Goal: Task Accomplishment & Management: Manage account settings

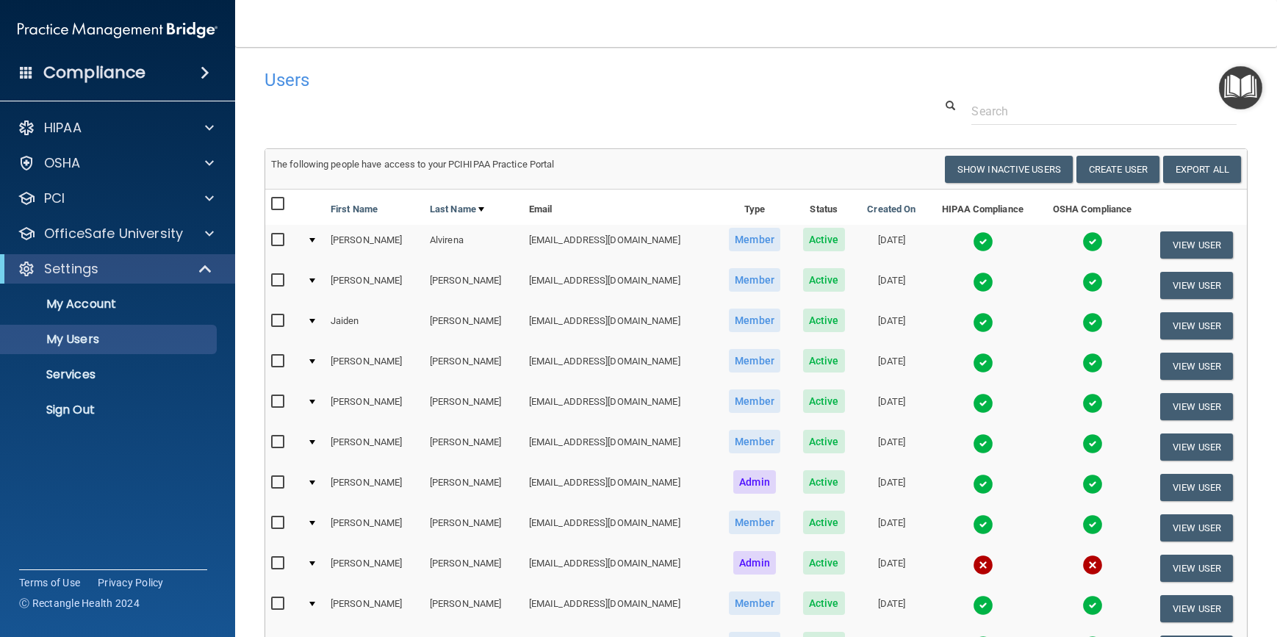
select select "20"
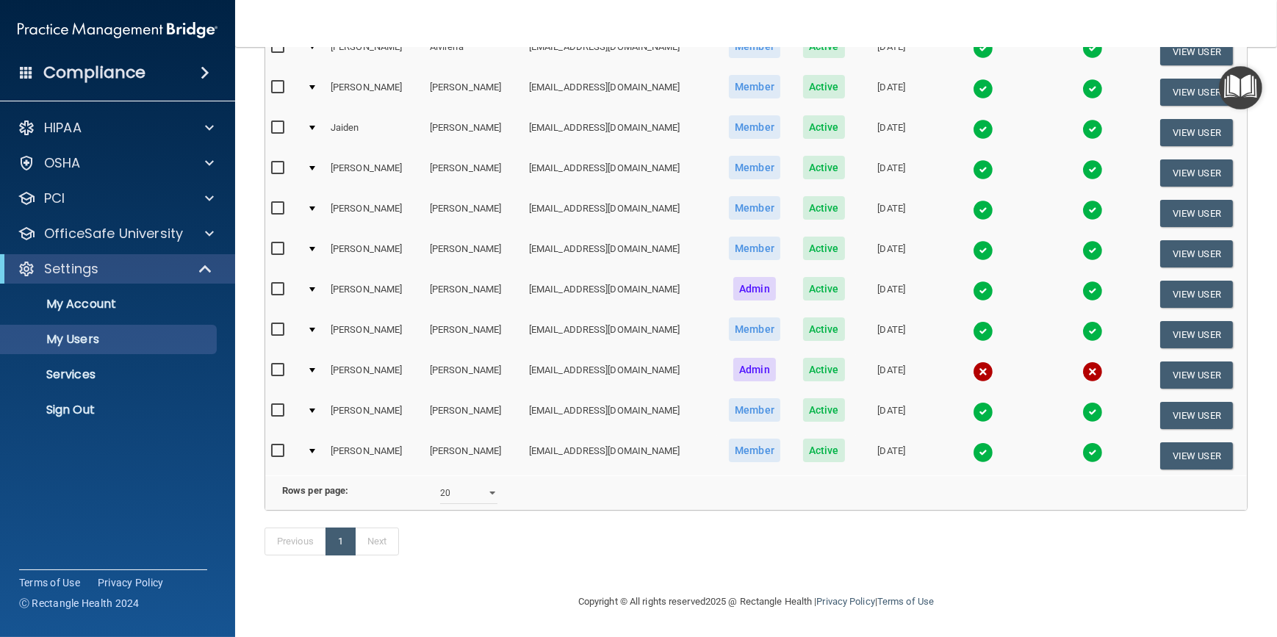
drag, startPoint x: 719, startPoint y: 546, endPoint x: 675, endPoint y: 553, distance: 44.7
click at [675, 553] on div "Previous 1 Next" at bounding box center [756, 545] width 1005 height 68
drag, startPoint x: 634, startPoint y: 545, endPoint x: 557, endPoint y: 531, distance: 78.5
click at [557, 531] on div "Previous 1 Next" at bounding box center [756, 545] width 1005 height 68
drag, startPoint x: 646, startPoint y: 531, endPoint x: 541, endPoint y: 520, distance: 105.6
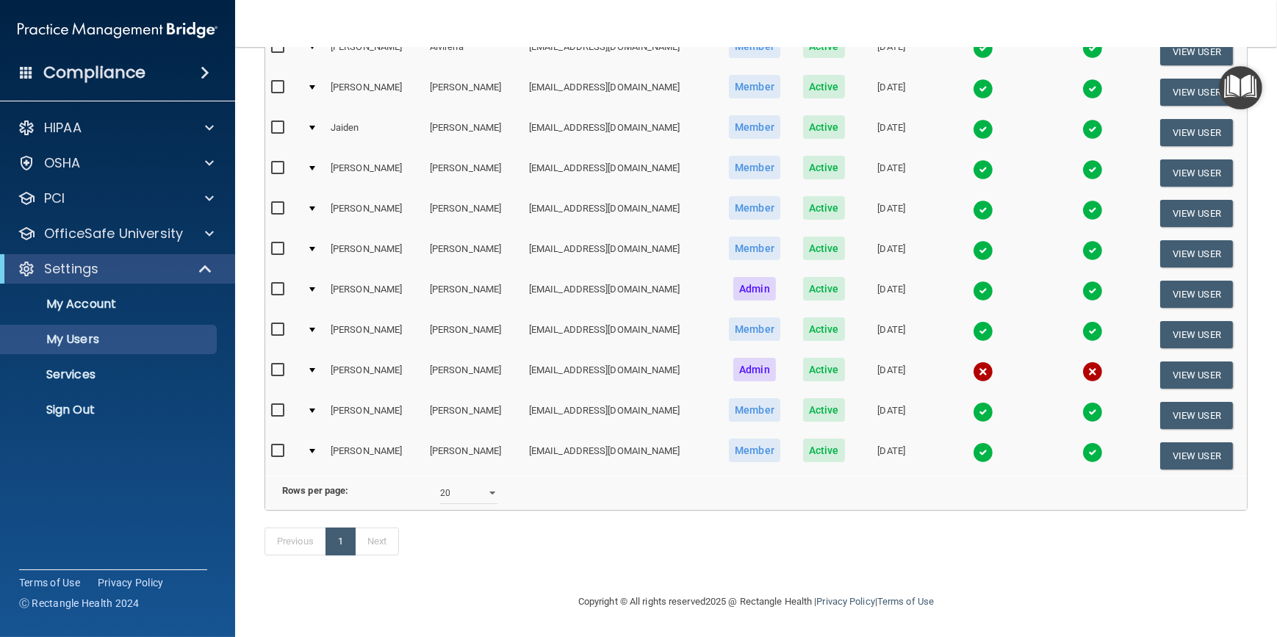
click at [541, 520] on div "Previous 1 Next" at bounding box center [756, 545] width 1005 height 68
drag, startPoint x: 602, startPoint y: 550, endPoint x: 510, endPoint y: 552, distance: 91.9
click at [510, 552] on div "Previous 1 Next" at bounding box center [756, 545] width 1005 height 68
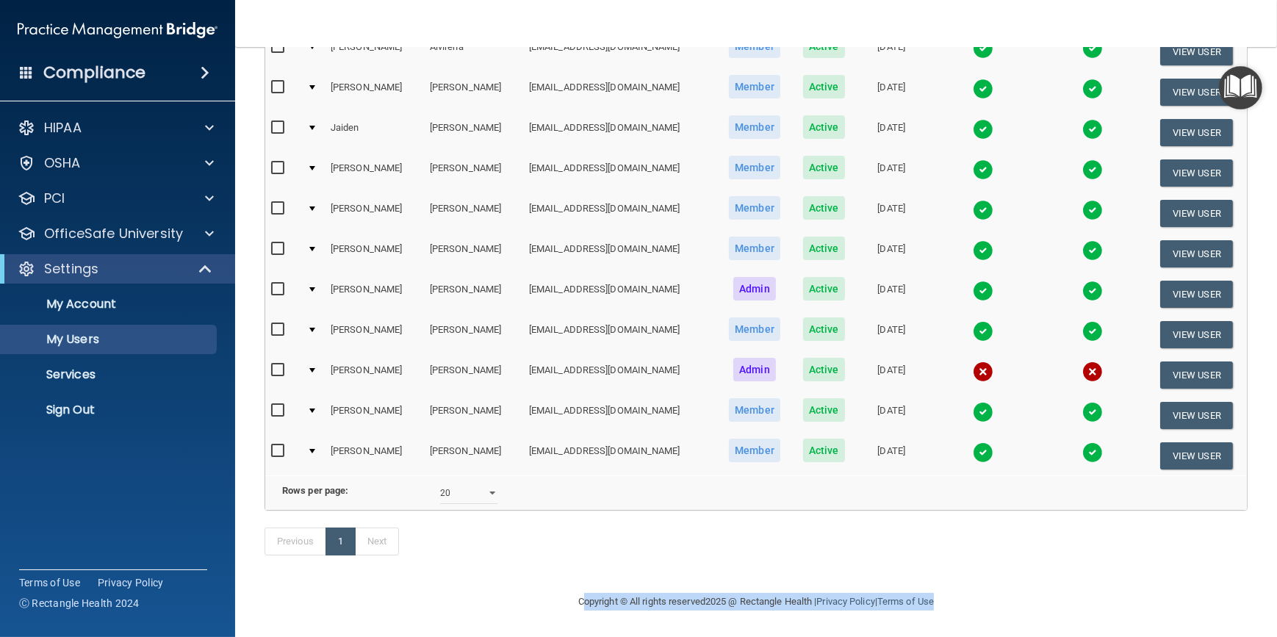
drag, startPoint x: 549, startPoint y: 608, endPoint x: 983, endPoint y: 594, distance: 434.5
click at [983, 594] on div "Copyright © All rights reserved 2025 @ Rectangle Health | Privacy Policy | Term…" at bounding box center [756, 601] width 536 height 47
click at [614, 583] on div "Copyright © All rights reserved 2025 @ Rectangle Health | Privacy Policy | Term…" at bounding box center [756, 601] width 536 height 47
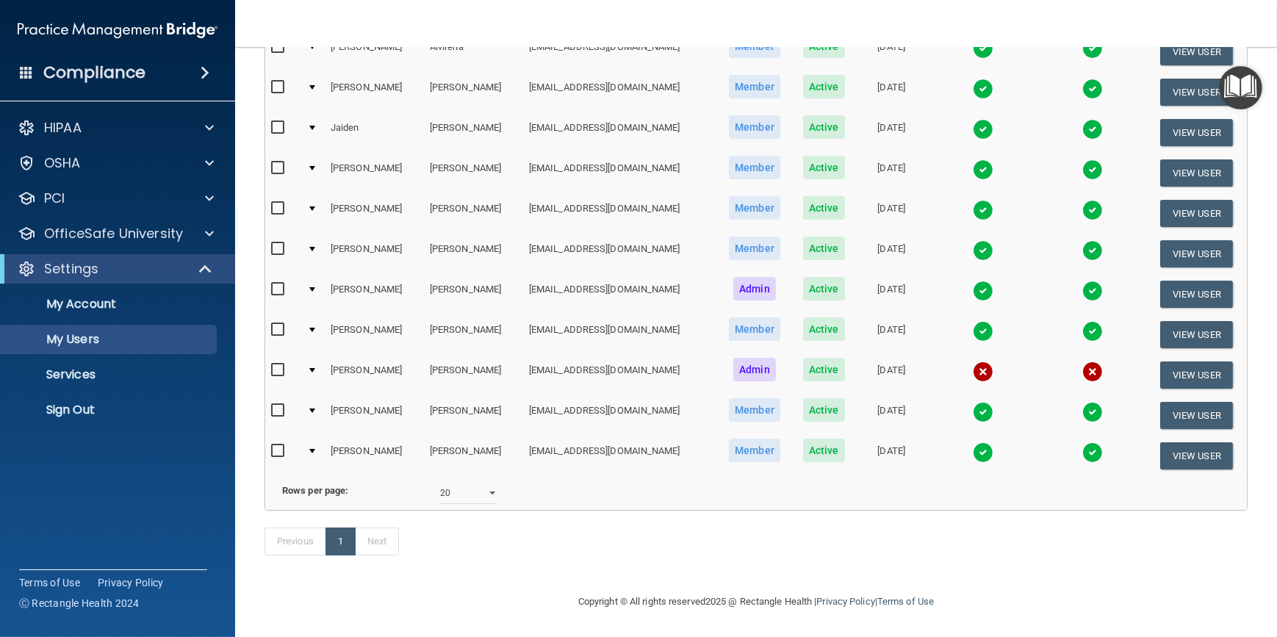
scroll to position [0, 0]
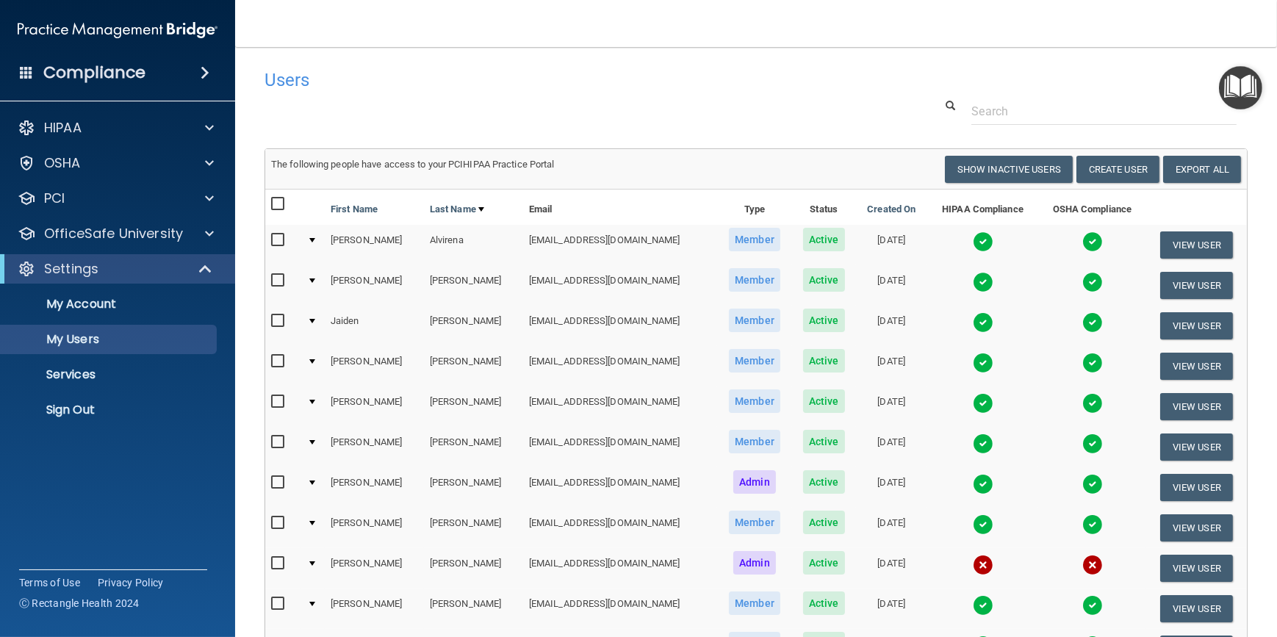
drag, startPoint x: 657, startPoint y: 101, endPoint x: 619, endPoint y: 96, distance: 37.8
click at [573, 90] on div "Users" at bounding box center [547, 80] width 586 height 36
drag, startPoint x: 625, startPoint y: 93, endPoint x: 616, endPoint y: 85, distance: 12.0
drag, startPoint x: 616, startPoint y: 85, endPoint x: 519, endPoint y: 93, distance: 97.3
click at [519, 93] on div "Users" at bounding box center [547, 80] width 586 height 36
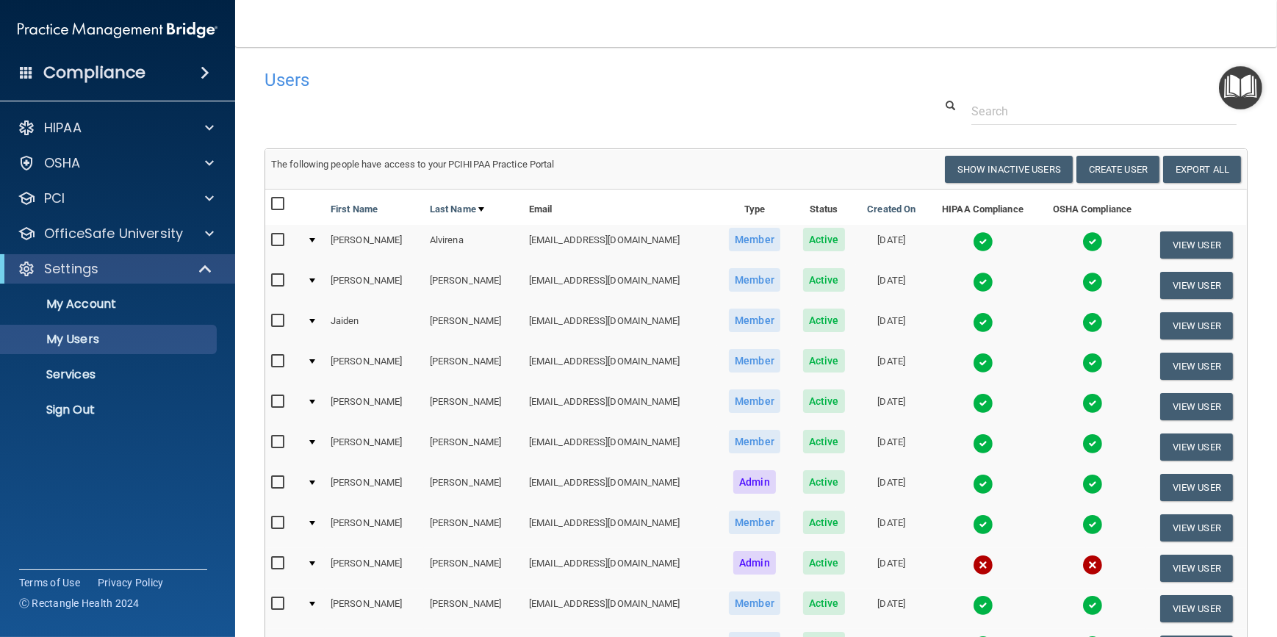
drag, startPoint x: 542, startPoint y: 104, endPoint x: 490, endPoint y: 84, distance: 55.8
click at [475, 87] on h4 "Users" at bounding box center [547, 80] width 564 height 19
drag, startPoint x: 784, startPoint y: 90, endPoint x: 709, endPoint y: 82, distance: 75.5
click at [709, 82] on h4 "Users" at bounding box center [547, 80] width 564 height 19
drag, startPoint x: 918, startPoint y: 91, endPoint x: 797, endPoint y: 93, distance: 121.3
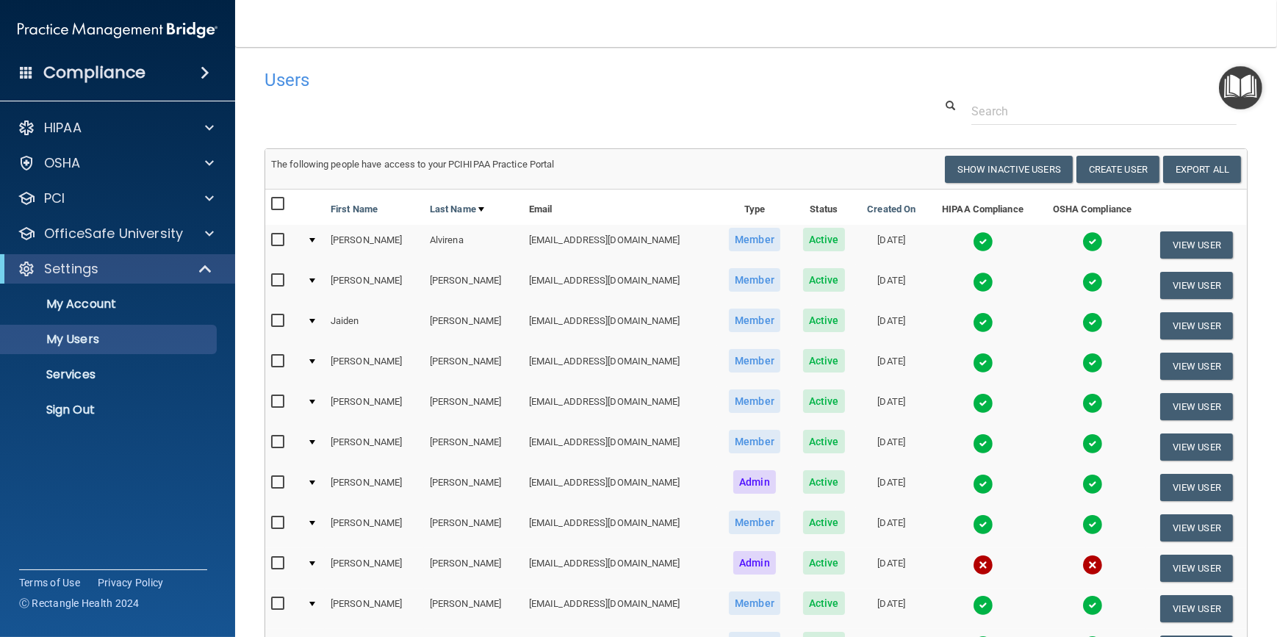
click at [847, 108] on div at bounding box center [756, 111] width 1005 height 27
drag, startPoint x: 463, startPoint y: 46, endPoint x: 381, endPoint y: 61, distance: 82.9
click at [381, 62] on div "Users" at bounding box center [547, 80] width 586 height 36
drag, startPoint x: 431, startPoint y: 47, endPoint x: 368, endPoint y: 62, distance: 64.9
click at [368, 62] on div "Users" at bounding box center [547, 80] width 586 height 36
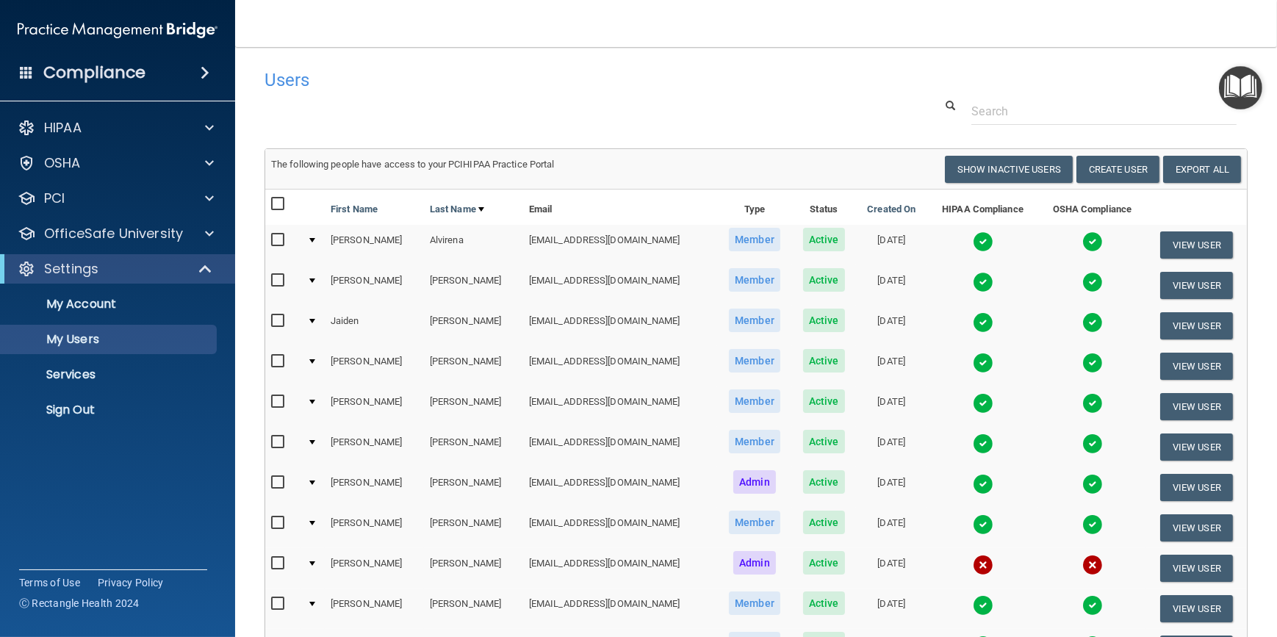
drag, startPoint x: 288, startPoint y: 549, endPoint x: 359, endPoint y: 671, distance: 141.3
drag, startPoint x: 648, startPoint y: 98, endPoint x: 590, endPoint y: 80, distance: 60.7
click at [588, 79] on h4 "Users" at bounding box center [547, 80] width 564 height 19
drag, startPoint x: 596, startPoint y: 96, endPoint x: 480, endPoint y: 101, distance: 116.2
click at [480, 101] on div at bounding box center [756, 111] width 1005 height 27
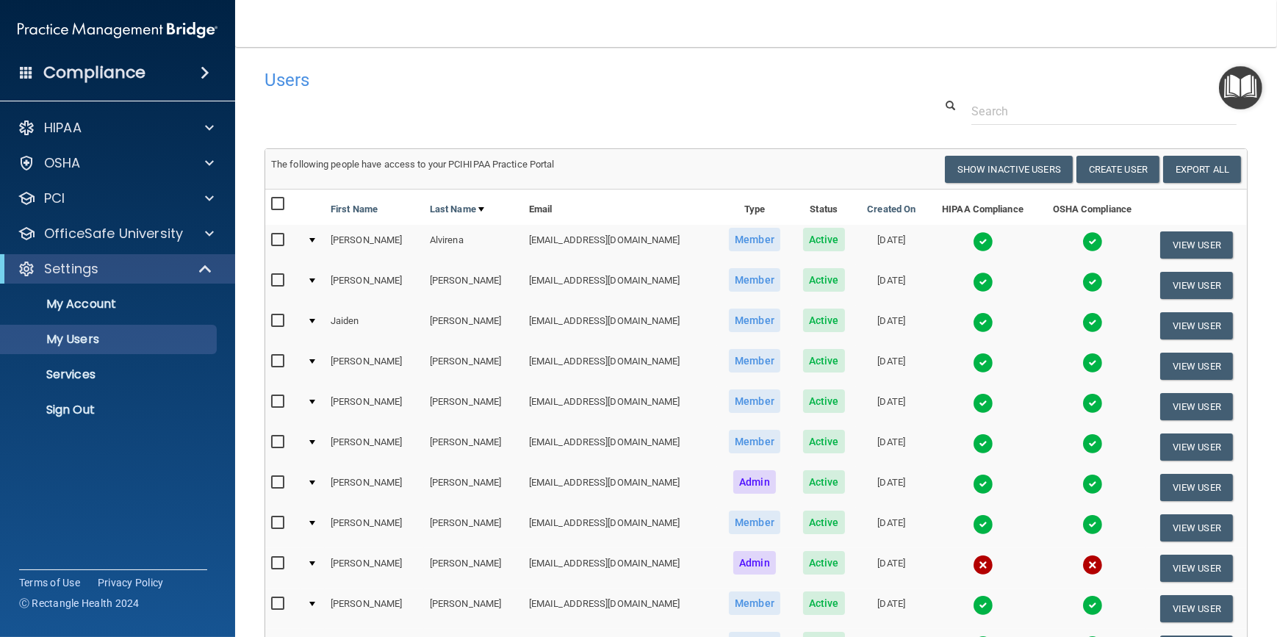
drag, startPoint x: 289, startPoint y: 112, endPoint x: 255, endPoint y: 96, distance: 37.5
drag, startPoint x: 255, startPoint y: 96, endPoint x: 235, endPoint y: 46, distance: 54.4
drag, startPoint x: 235, startPoint y: 46, endPoint x: 783, endPoint y: 66, distance: 548.5
drag, startPoint x: 783, startPoint y: 66, endPoint x: 688, endPoint y: 73, distance: 95.8
click at [688, 73] on h4 "Users" at bounding box center [547, 80] width 564 height 19
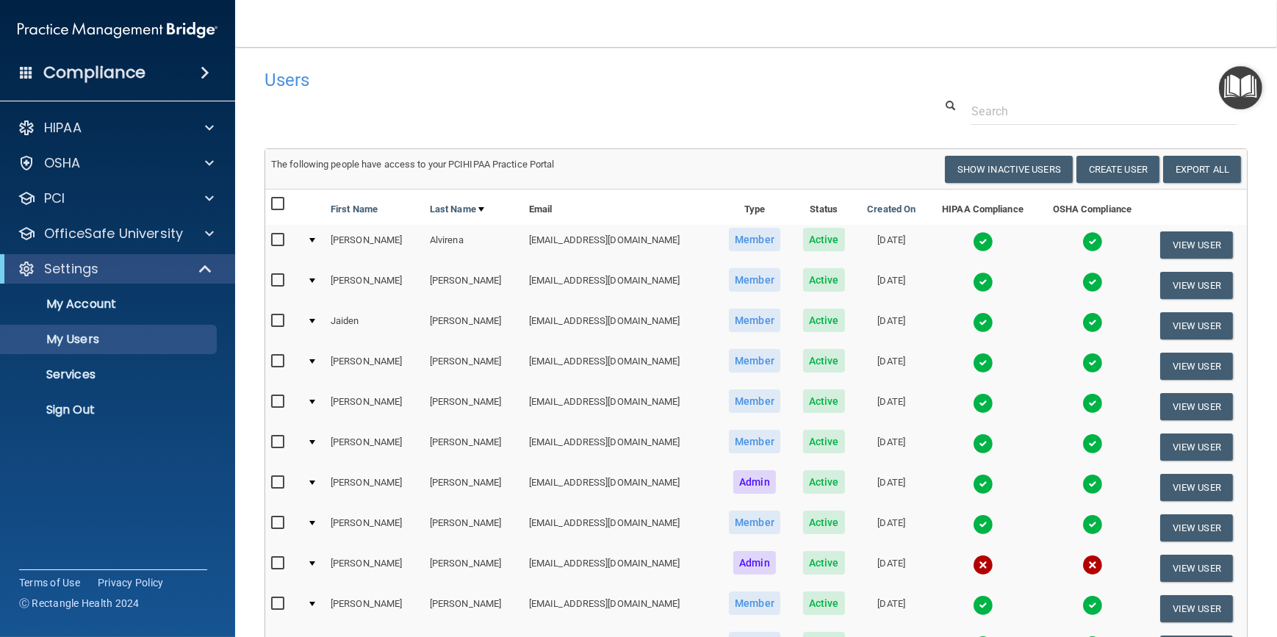
drag, startPoint x: 688, startPoint y: 73, endPoint x: 578, endPoint y: 96, distance: 111.8
click at [578, 96] on div "Users" at bounding box center [547, 80] width 586 height 36
drag, startPoint x: 890, startPoint y: 102, endPoint x: 808, endPoint y: 106, distance: 82.4
click at [808, 106] on div at bounding box center [756, 111] width 1005 height 27
drag, startPoint x: 889, startPoint y: 87, endPoint x: 778, endPoint y: 92, distance: 111.1
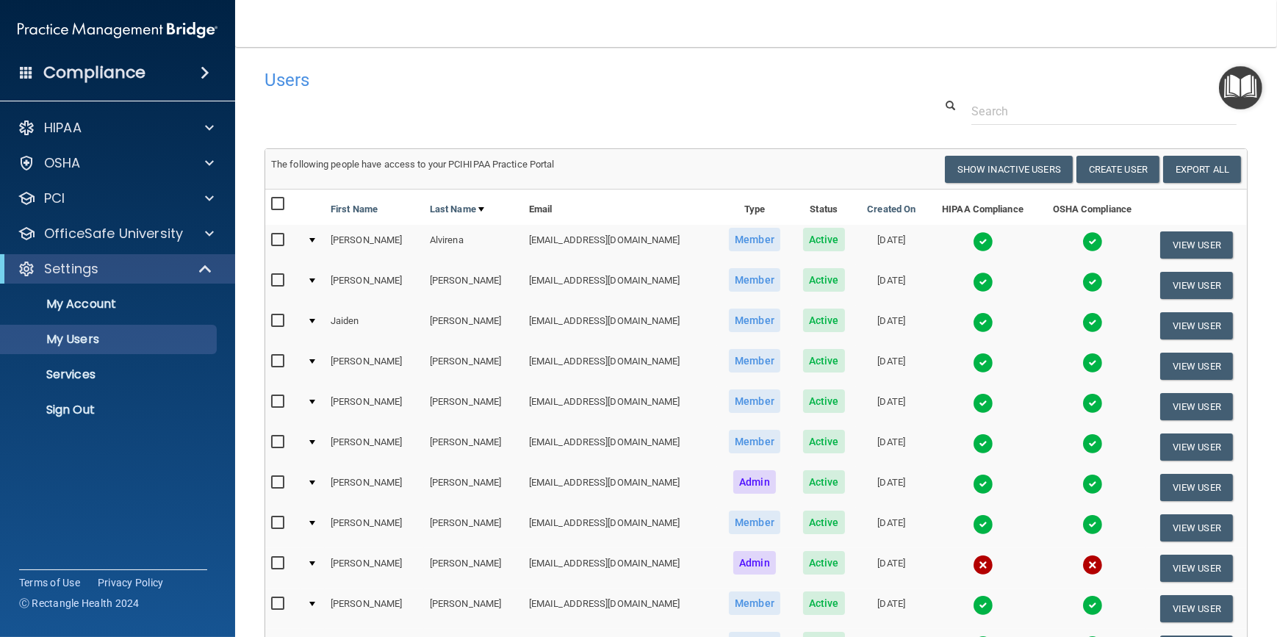
drag, startPoint x: 778, startPoint y: 92, endPoint x: 902, endPoint y: 64, distance: 127.3
drag, startPoint x: 902, startPoint y: 64, endPoint x: 808, endPoint y: 67, distance: 94.1
click at [808, 67] on div "Users" at bounding box center [547, 80] width 586 height 36
drag, startPoint x: 927, startPoint y: 65, endPoint x: 825, endPoint y: 87, distance: 103.9
click at [825, 87] on div "Users" at bounding box center [547, 80] width 586 height 36
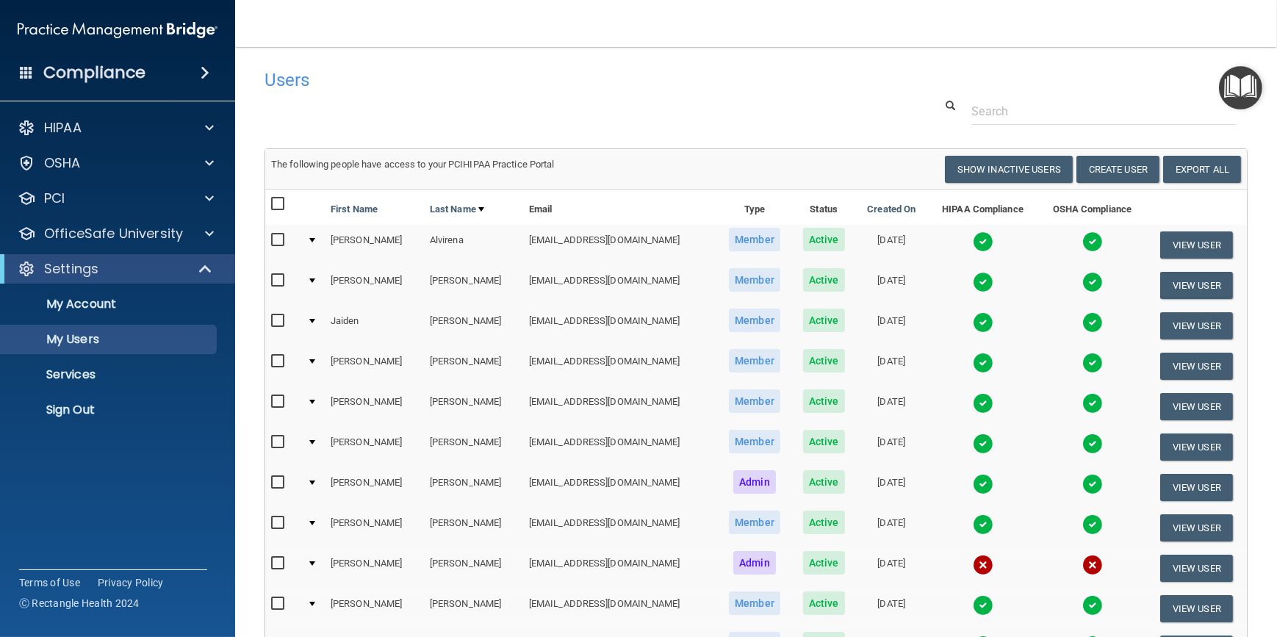
drag, startPoint x: 576, startPoint y: 101, endPoint x: 453, endPoint y: 96, distance: 123.6
click at [453, 96] on div "Users" at bounding box center [547, 80] width 586 height 36
drag, startPoint x: 442, startPoint y: 102, endPoint x: 406, endPoint y: 93, distance: 37.8
click at [406, 93] on div "Users" at bounding box center [547, 80] width 586 height 36
drag, startPoint x: 307, startPoint y: 128, endPoint x: 241, endPoint y: 115, distance: 67.3
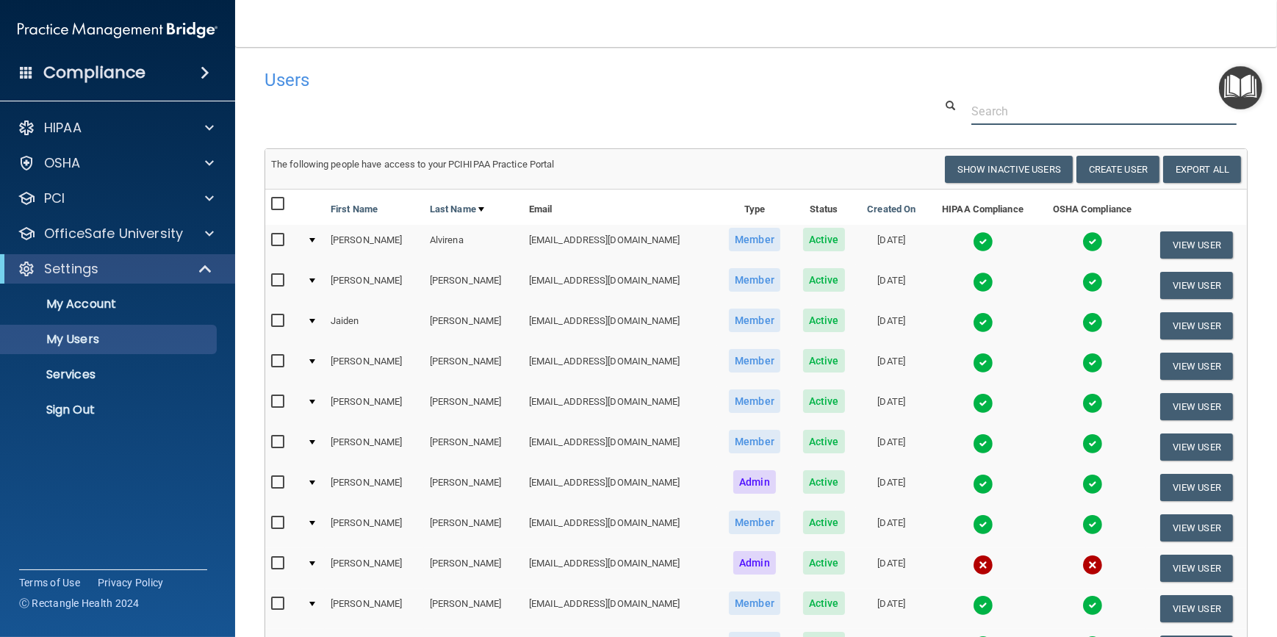
click at [241, 115] on main "Users Success! New user created. × Error! The user couldn't be created. × Succe…" at bounding box center [756, 342] width 1042 height 590
drag, startPoint x: 235, startPoint y: 47, endPoint x: 652, endPoint y: 73, distance: 418.2
click at [652, 73] on h4 "Users" at bounding box center [547, 80] width 564 height 19
drag, startPoint x: 641, startPoint y: 73, endPoint x: 475, endPoint y: 55, distance: 167.1
click at [475, 55] on main "Users Success! New user created. × Error! The user couldn't be created. × Succe…" at bounding box center [756, 342] width 1042 height 590
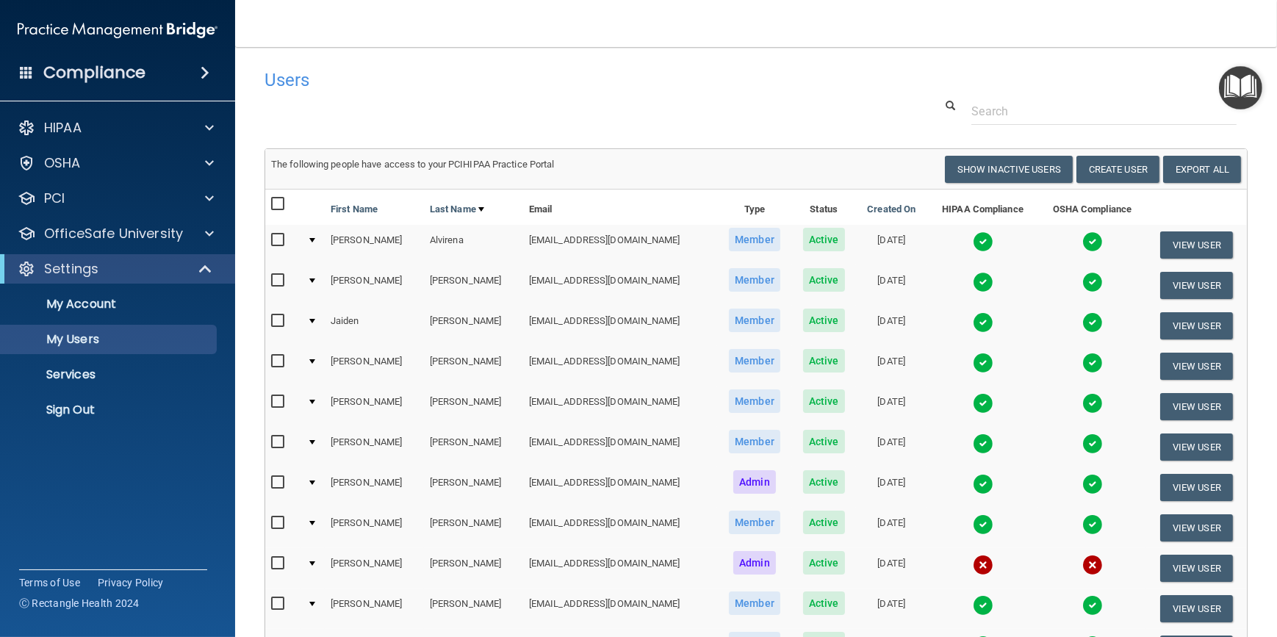
drag, startPoint x: 661, startPoint y: 101, endPoint x: 591, endPoint y: 88, distance: 71.8
click at [591, 88] on h4 "Users" at bounding box center [547, 80] width 564 height 19
drag, startPoint x: 624, startPoint y: 98, endPoint x: 614, endPoint y: 98, distance: 10.3
click at [614, 98] on div at bounding box center [756, 111] width 1005 height 27
drag, startPoint x: 877, startPoint y: 88, endPoint x: 855, endPoint y: 105, distance: 28.4
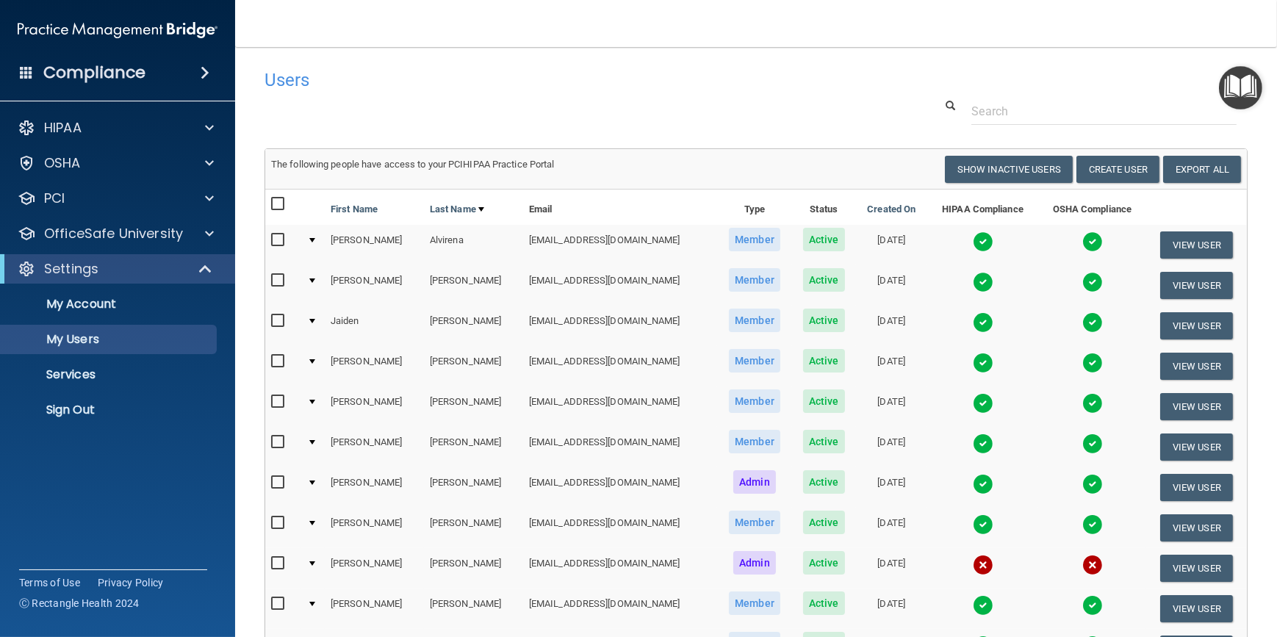
click at [855, 105] on div at bounding box center [756, 111] width 1005 height 27
drag, startPoint x: 924, startPoint y: 140, endPoint x: 912, endPoint y: 142, distance: 11.8
click at [912, 142] on div "Users Success! New user created. × Error! The user couldn't be created. × Succe…" at bounding box center [756, 417] width 983 height 710
drag, startPoint x: 924, startPoint y: 148, endPoint x: 893, endPoint y: 154, distance: 32.0
click at [893, 154] on td "The following people have access to your PCIHIPAA Practice Portal Resend Invite…" at bounding box center [756, 170] width 982 height 40
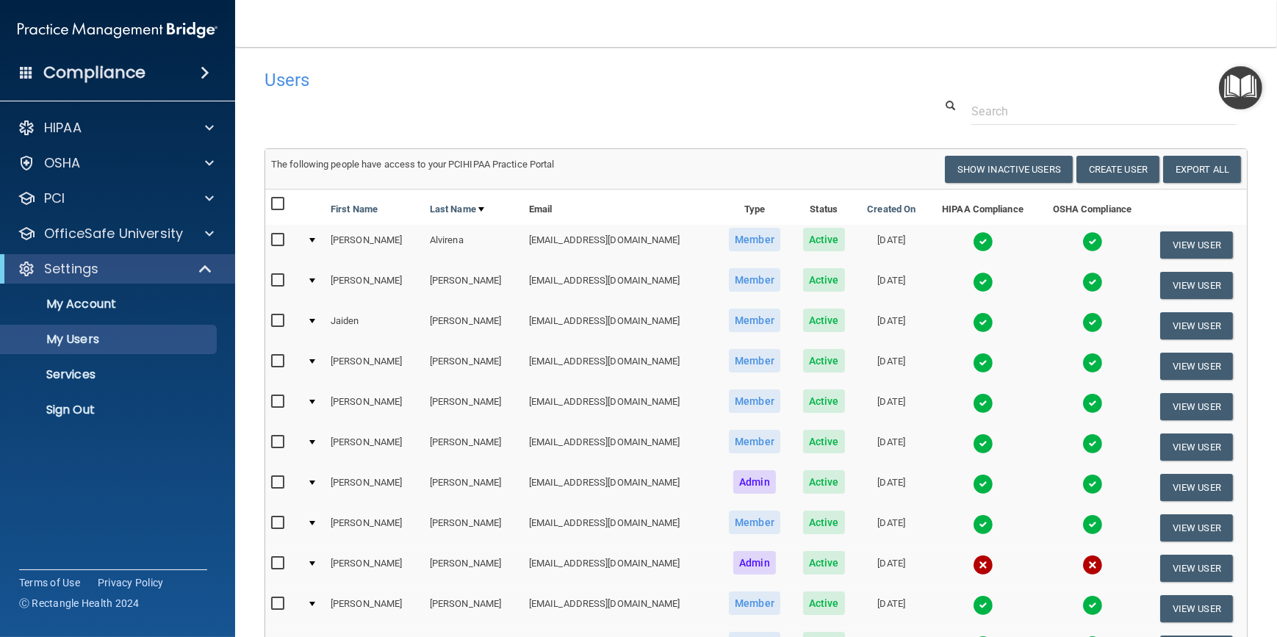
click at [927, 191] on th "HIPAA Compliance" at bounding box center [982, 207] width 111 height 35
drag, startPoint x: 914, startPoint y: 216, endPoint x: 699, endPoint y: 96, distance: 246.7
click at [699, 96] on div "Users" at bounding box center [547, 80] width 586 height 36
drag, startPoint x: 624, startPoint y: 89, endPoint x: 566, endPoint y: 104, distance: 59.9
click at [566, 104] on div at bounding box center [756, 111] width 1005 height 27
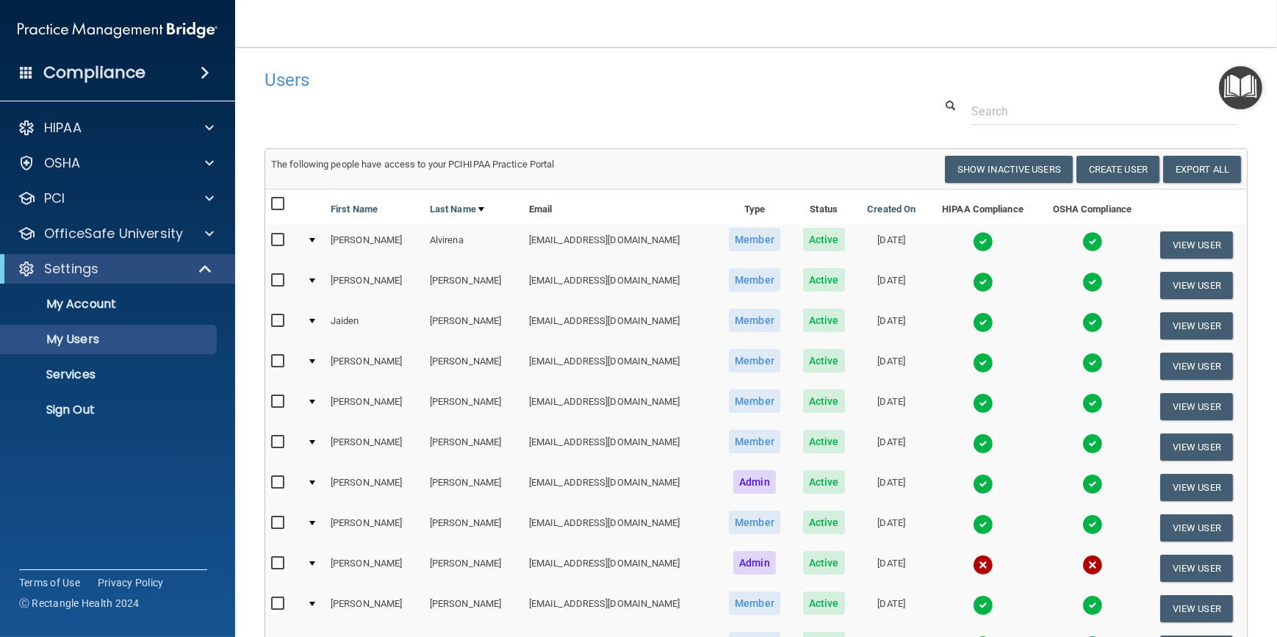
drag, startPoint x: 690, startPoint y: 190, endPoint x: 674, endPoint y: 200, distance: 18.8
drag, startPoint x: 674, startPoint y: 200, endPoint x: 653, endPoint y: 140, distance: 63.0
click at [653, 140] on div "Users Success! New user created. × Error! The user couldn't be created. × Succe…" at bounding box center [756, 417] width 983 height 710
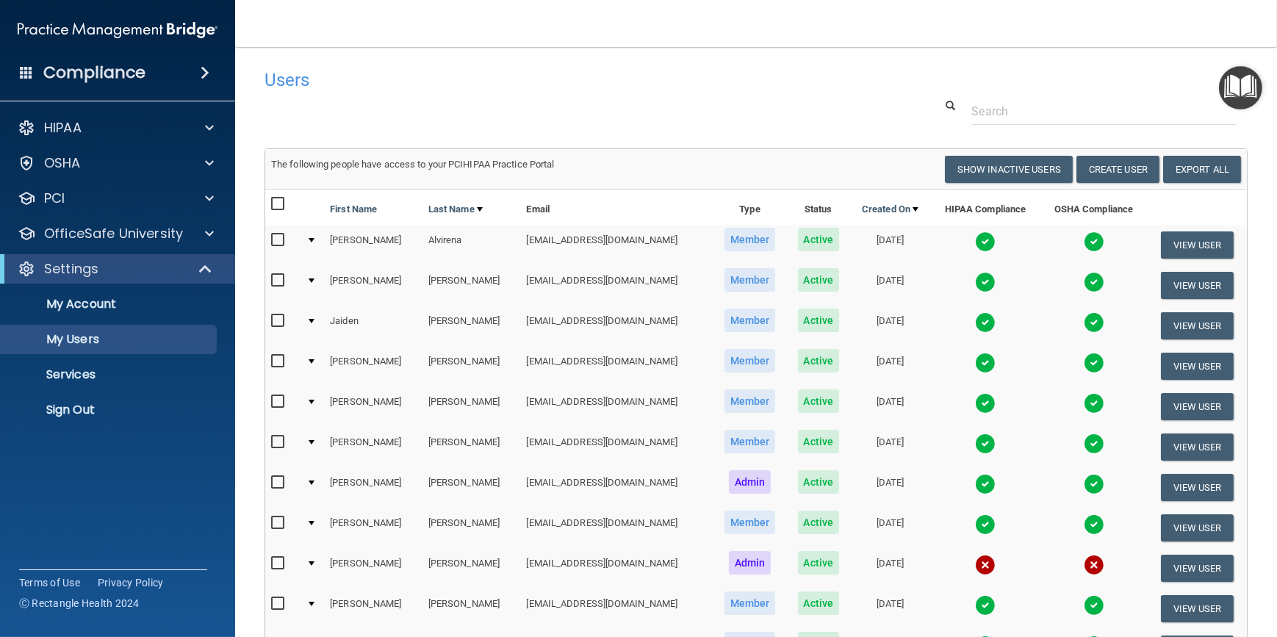
drag, startPoint x: 917, startPoint y: 189, endPoint x: 889, endPoint y: 189, distance: 27.9
click at [889, 190] on th "Created On" at bounding box center [890, 207] width 81 height 35
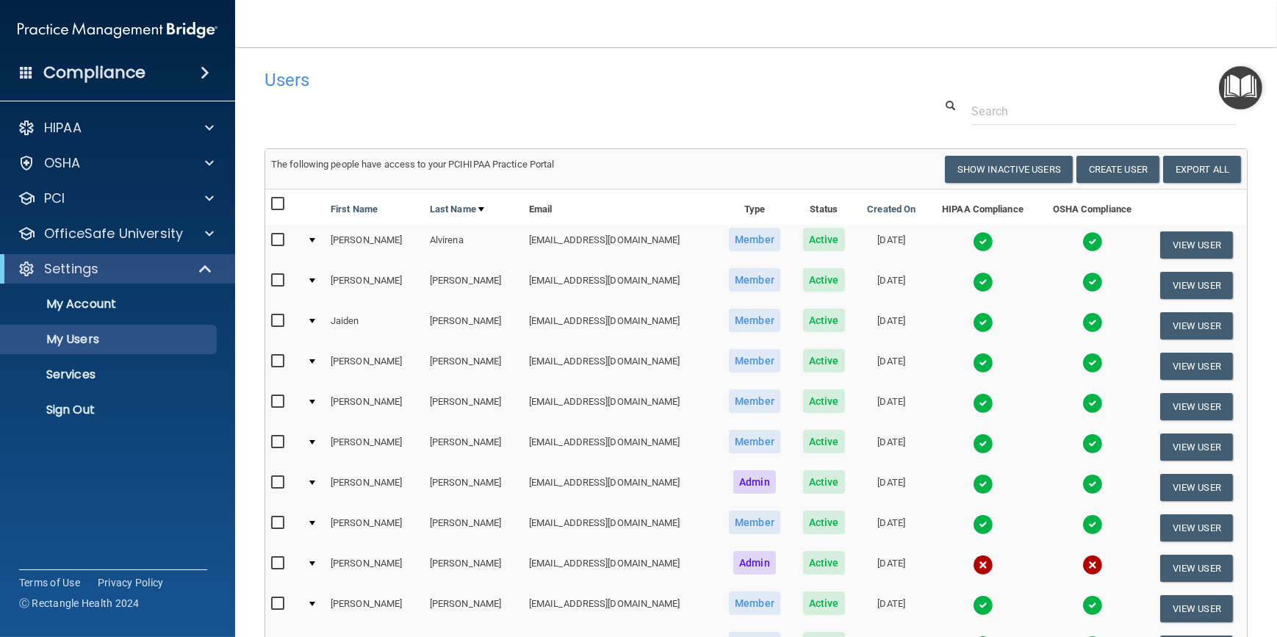
drag, startPoint x: 695, startPoint y: 107, endPoint x: 638, endPoint y: 78, distance: 64.4
click at [598, 78] on h4 "Users" at bounding box center [547, 80] width 564 height 19
drag, startPoint x: 768, startPoint y: 83, endPoint x: 594, endPoint y: 82, distance: 174.1
click at [594, 82] on h4 "Users" at bounding box center [547, 80] width 564 height 19
drag, startPoint x: 764, startPoint y: 116, endPoint x: 655, endPoint y: 124, distance: 109.0
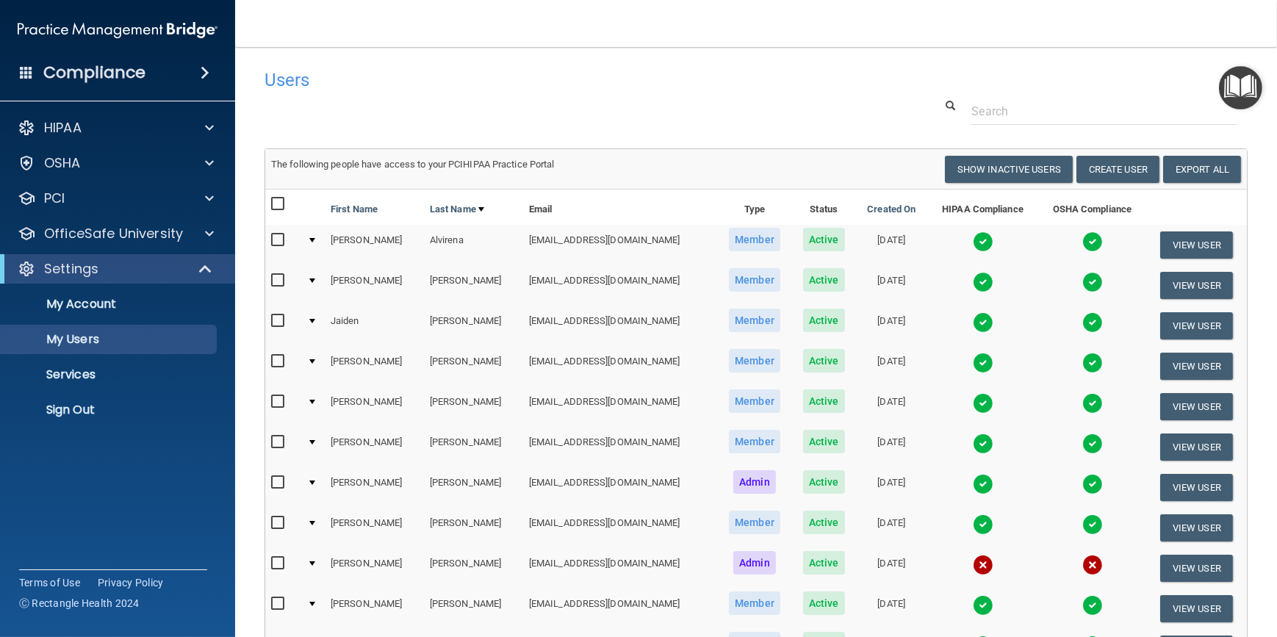
click at [650, 118] on div at bounding box center [756, 111] width 1005 height 27
drag, startPoint x: 696, startPoint y: 161, endPoint x: 682, endPoint y: 152, distance: 16.5
click at [682, 152] on td "The following people have access to your PCIHIPAA Practice Portal Resend Invite…" at bounding box center [756, 170] width 982 height 40
drag, startPoint x: 690, startPoint y: 148, endPoint x: 624, endPoint y: 148, distance: 66.1
click at [624, 149] on table "The following people have access to your PCIHIPAA Practice Portal Resend Invite…" at bounding box center [756, 169] width 982 height 40
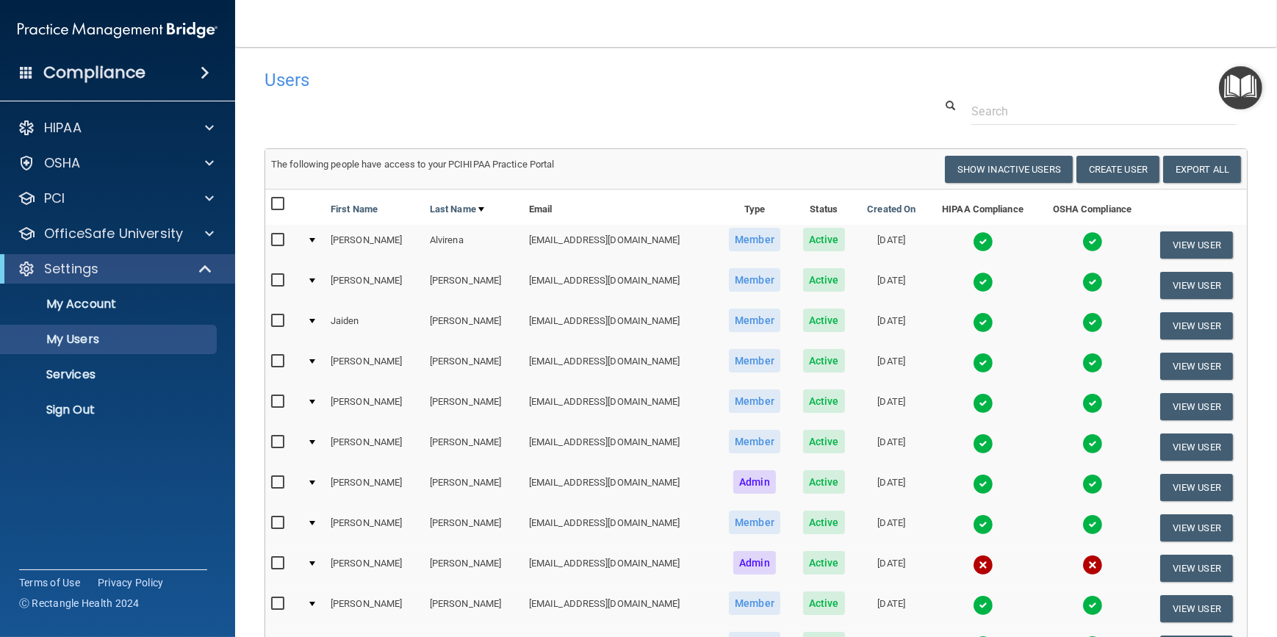
drag, startPoint x: 624, startPoint y: 148, endPoint x: 632, endPoint y: 109, distance: 39.8
drag, startPoint x: 632, startPoint y: 109, endPoint x: 583, endPoint y: 98, distance: 50.4
click at [583, 98] on div at bounding box center [756, 111] width 1005 height 27
drag, startPoint x: 516, startPoint y: 85, endPoint x: 481, endPoint y: 75, distance: 36.0
click at [481, 75] on h4 "Users" at bounding box center [547, 80] width 564 height 19
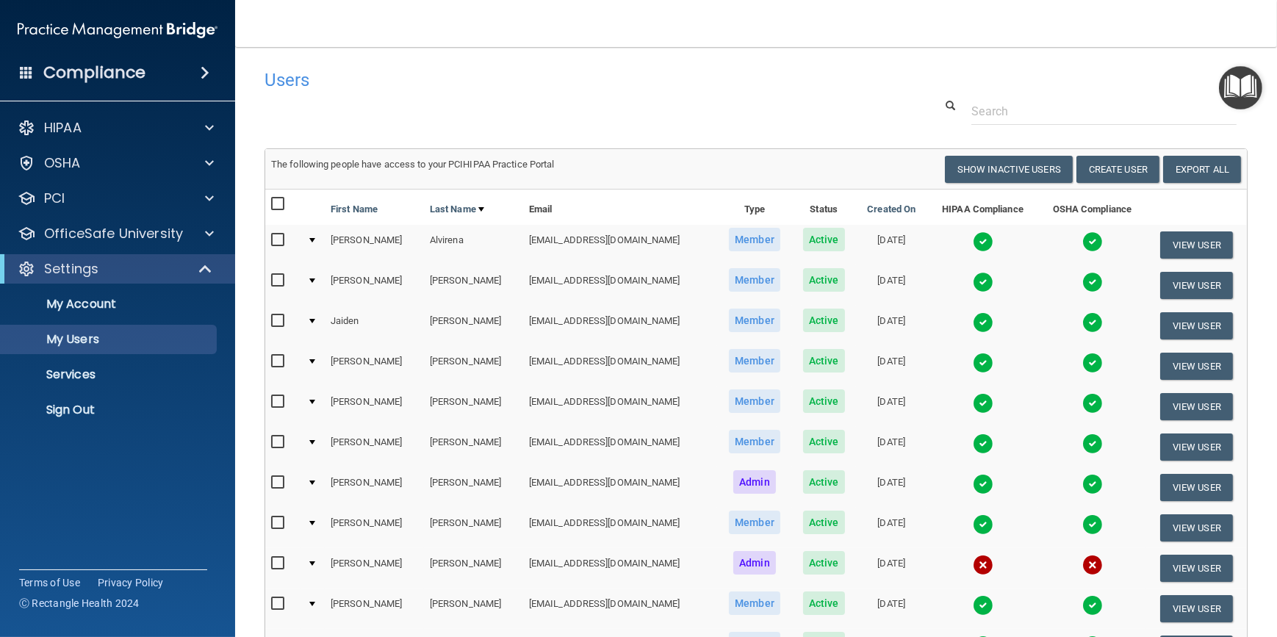
drag, startPoint x: 481, startPoint y: 76, endPoint x: 453, endPoint y: 71, distance: 28.4
drag, startPoint x: 453, startPoint y: 71, endPoint x: 420, endPoint y: 64, distance: 34.4
click at [420, 64] on div "Users" at bounding box center [547, 80] width 586 height 36
drag, startPoint x: 417, startPoint y: 67, endPoint x: 322, endPoint y: 69, distance: 94.8
click at [322, 69] on div "Users" at bounding box center [547, 80] width 586 height 36
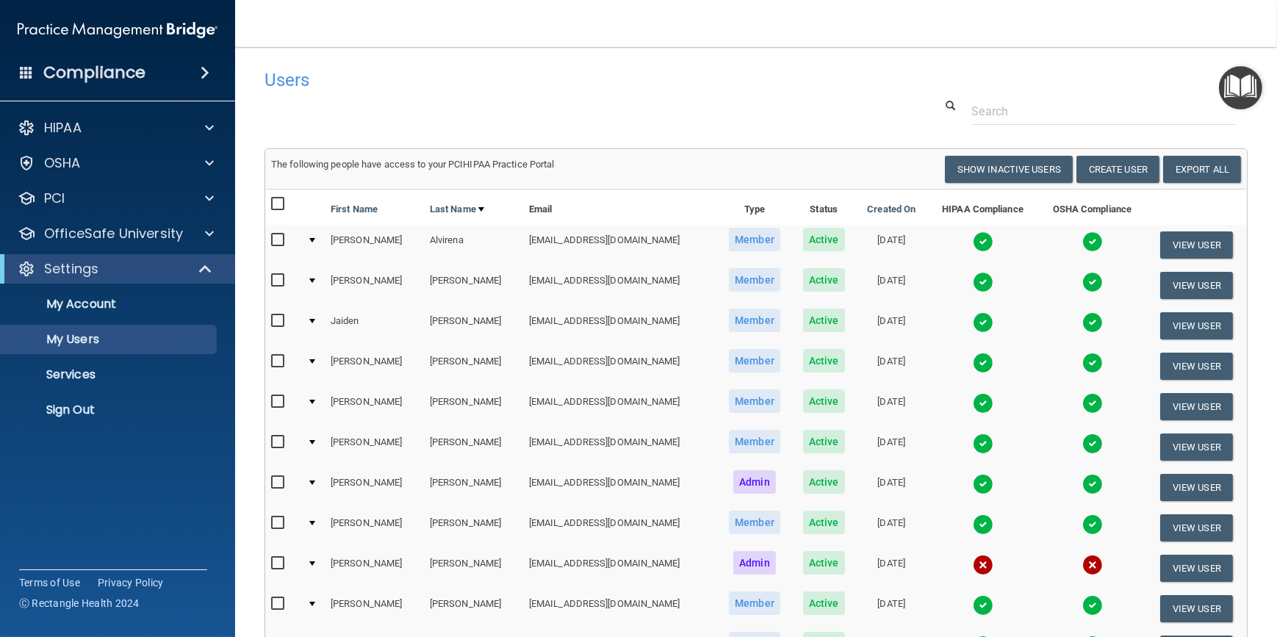
drag, startPoint x: 464, startPoint y: 82, endPoint x: 436, endPoint y: 87, distance: 29.3
click at [427, 85] on h4 "Users" at bounding box center [547, 80] width 564 height 19
drag, startPoint x: 517, startPoint y: 87, endPoint x: 426, endPoint y: 94, distance: 91.4
click at [426, 94] on div "Users" at bounding box center [547, 80] width 586 height 36
drag, startPoint x: 457, startPoint y: 88, endPoint x: 428, endPoint y: 88, distance: 28.7
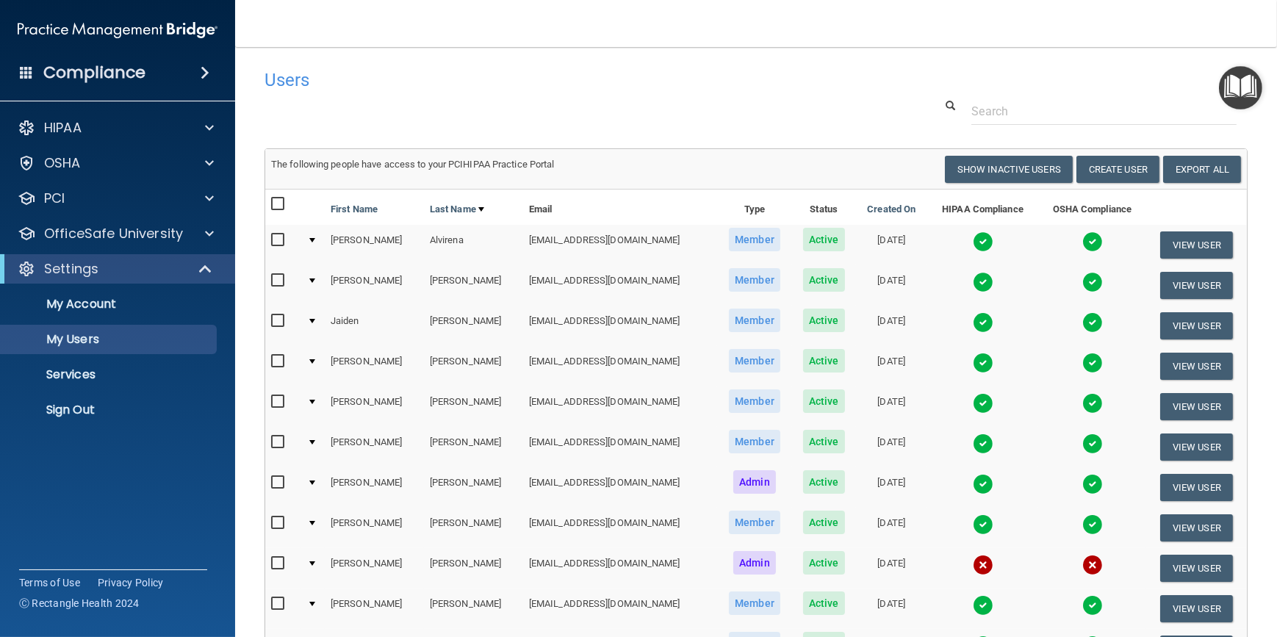
click at [387, 82] on h4 "Users" at bounding box center [547, 80] width 564 height 19
drag, startPoint x: 431, startPoint y: 90, endPoint x: 395, endPoint y: 79, distance: 37.4
click at [395, 79] on h4 "Users" at bounding box center [547, 80] width 564 height 19
